Goal: Check status

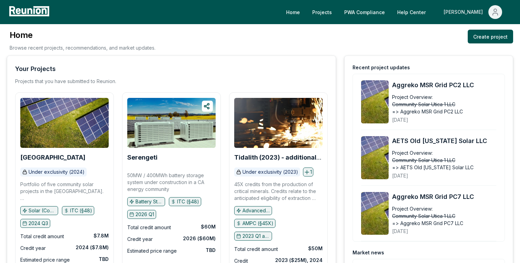
click at [486, 12] on button "[PERSON_NAME]" at bounding box center [474, 12] width 70 height 14
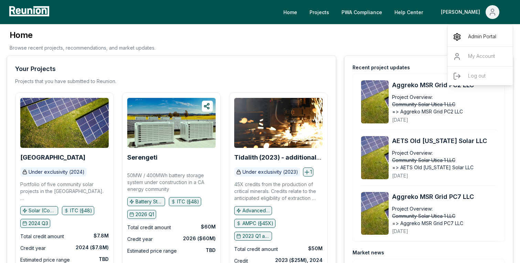
click at [472, 36] on p "Admin Portal" at bounding box center [482, 37] width 28 height 8
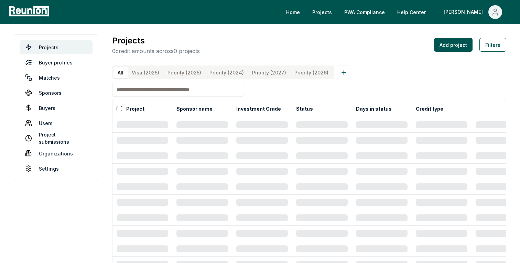
click at [388, 12] on link "PWA Compliance" at bounding box center [365, 12] width 52 height 14
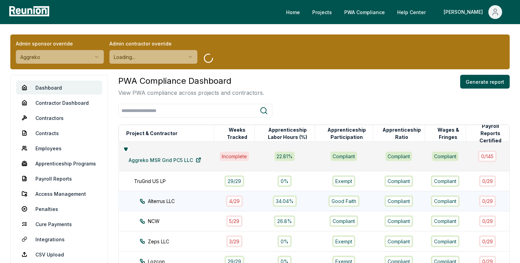
click at [178, 203] on div "Alterrus LLC" at bounding box center [183, 200] width 87 height 7
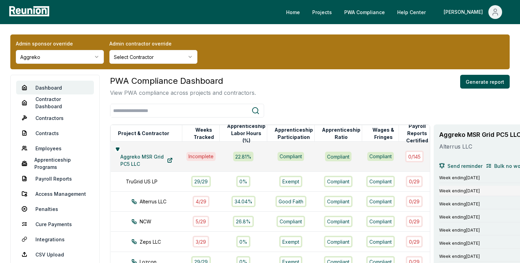
click at [520, 190] on span "Missing" at bounding box center [530, 190] width 17 height 7
